Goal: Information Seeking & Learning: Learn about a topic

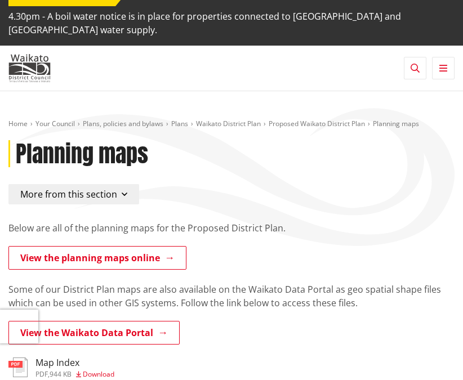
scroll to position [46, 0]
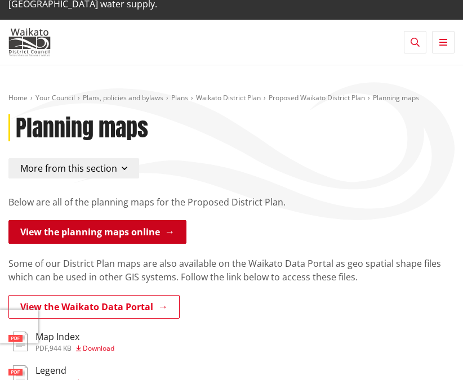
click at [101, 221] on link "View the planning maps online" at bounding box center [97, 232] width 178 height 24
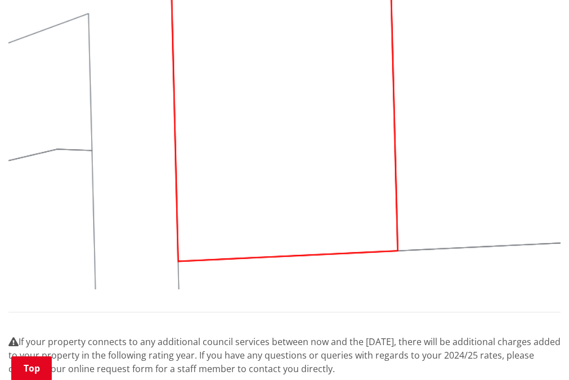
scroll to position [1170, 0]
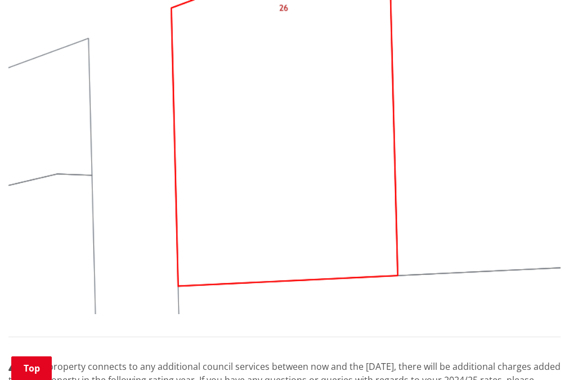
click at [452, 2] on img at bounding box center [284, 107] width 552 height 414
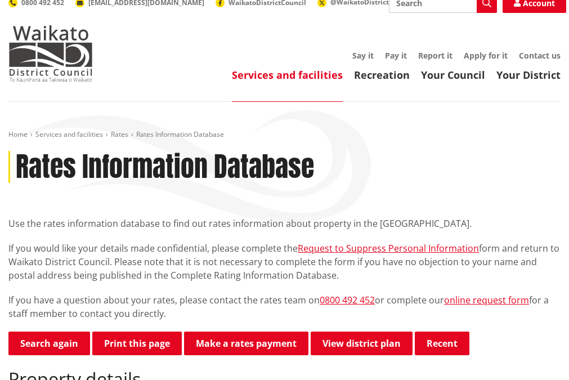
scroll to position [59, 0]
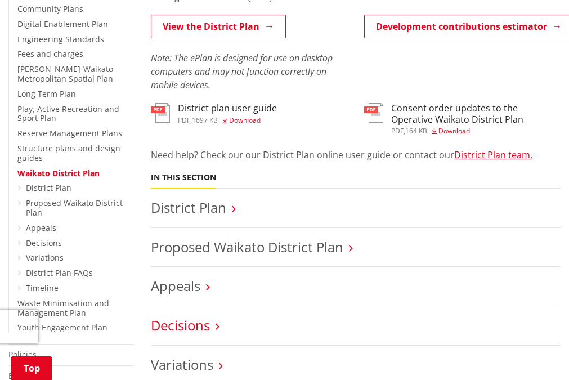
scroll to position [393, 0]
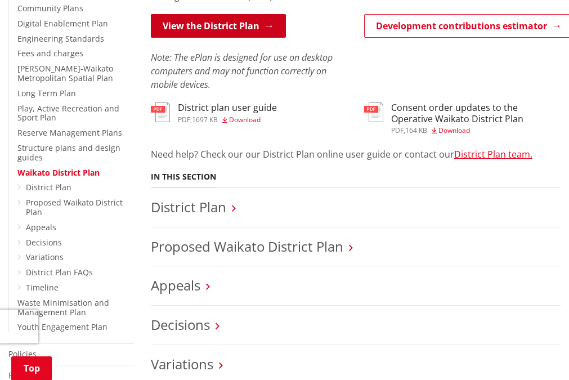
click at [216, 27] on link "View the District Plan" at bounding box center [218, 26] width 135 height 24
